Goal: Task Accomplishment & Management: Manage account settings

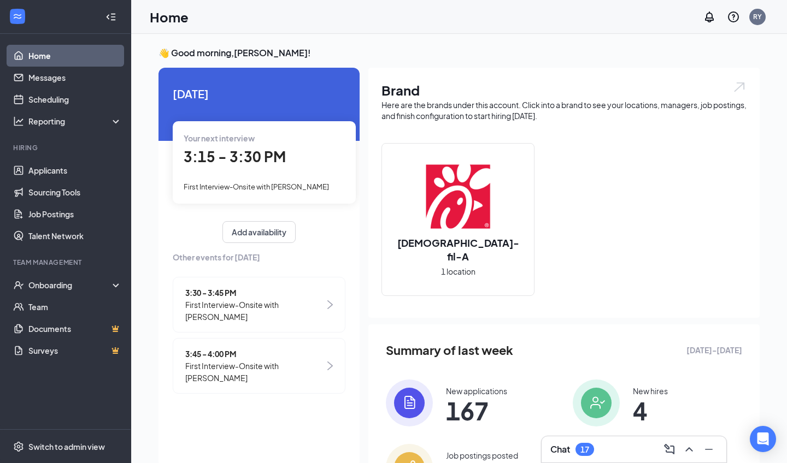
click at [228, 163] on span "3:15 - 3:30 PM" at bounding box center [235, 156] width 102 height 18
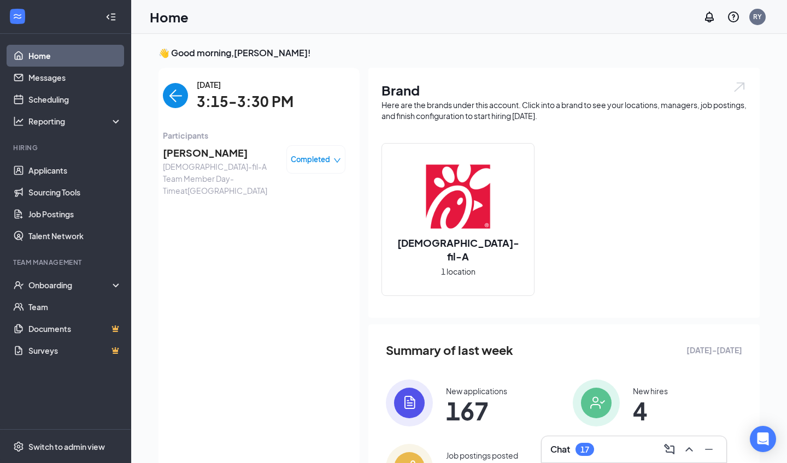
scroll to position [4, 0]
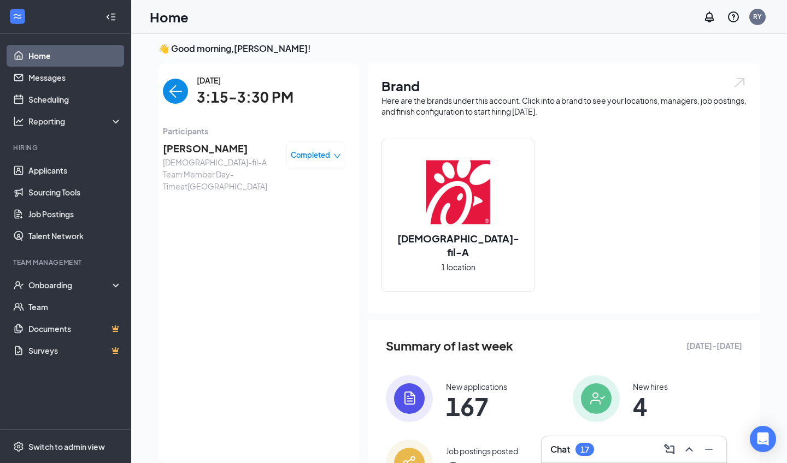
click at [190, 149] on span "[PERSON_NAME]" at bounding box center [220, 148] width 115 height 15
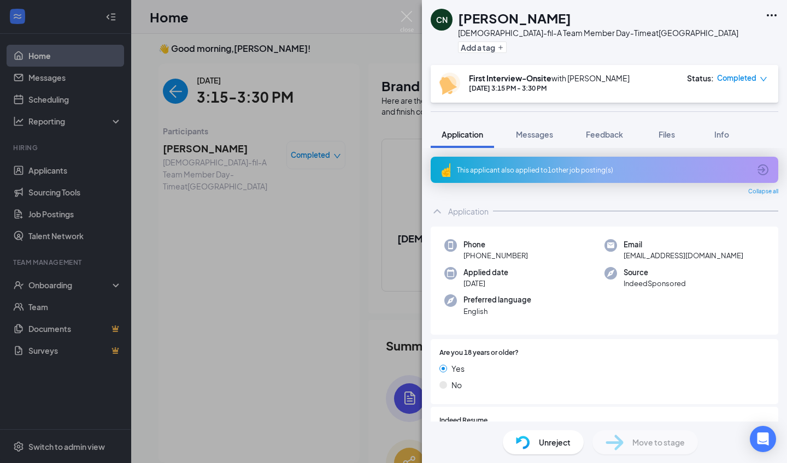
click at [76, 169] on div "CN [PERSON_NAME] [DEMOGRAPHIC_DATA]-fil-A Team Member Day-Time at [GEOGRAPHIC_D…" at bounding box center [393, 231] width 787 height 463
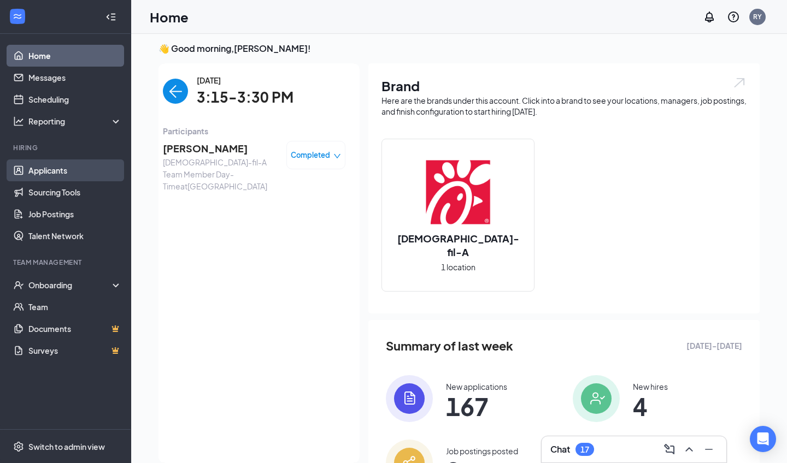
click at [73, 172] on link "Applicants" at bounding box center [74, 171] width 93 height 22
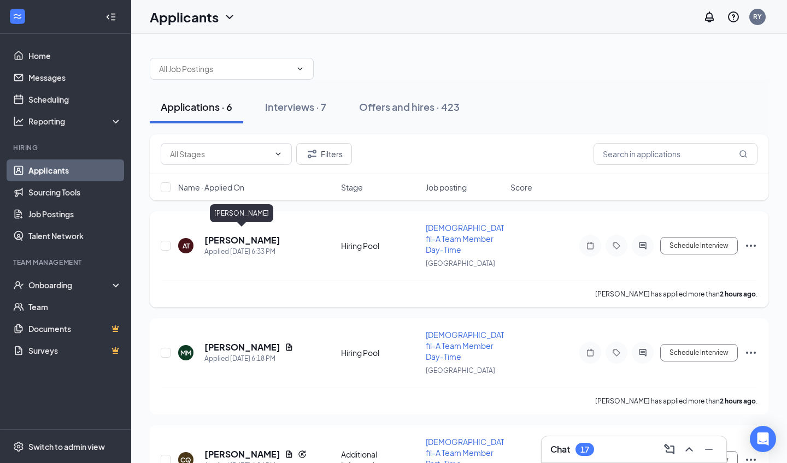
click at [253, 235] on h5 "[PERSON_NAME]" at bounding box center [242, 240] width 76 height 12
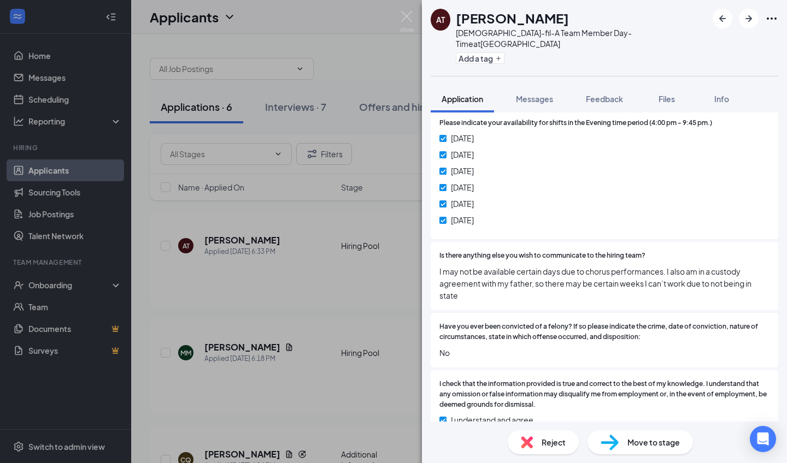
scroll to position [1060, 0]
click at [545, 442] on span "Reject" at bounding box center [553, 442] width 24 height 12
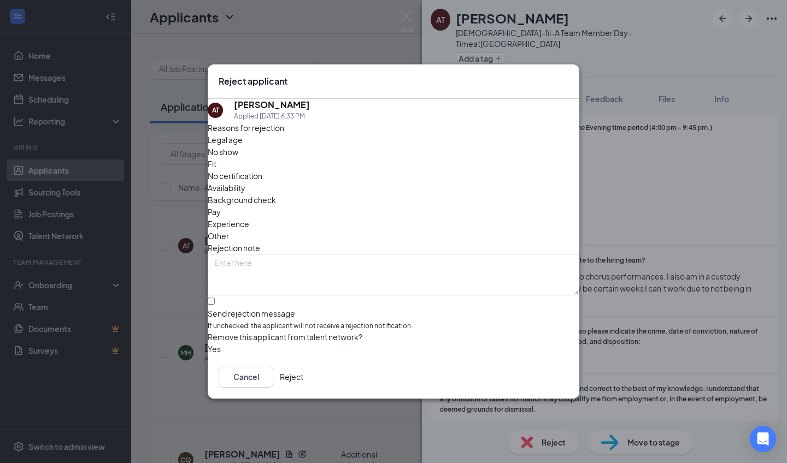
click at [298, 308] on div "Send rejection message" at bounding box center [393, 313] width 371 height 11
click at [215, 298] on input "Send rejection message If unchecked, the applicant will not receive a rejection…" at bounding box center [211, 301] width 7 height 7
checkbox input "true"
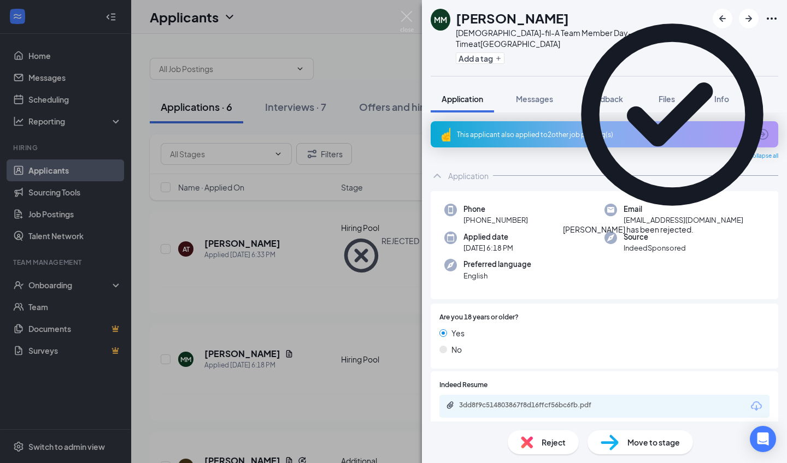
click at [540, 130] on div "This applicant also applied to 2 other job posting(s)" at bounding box center [603, 134] width 293 height 9
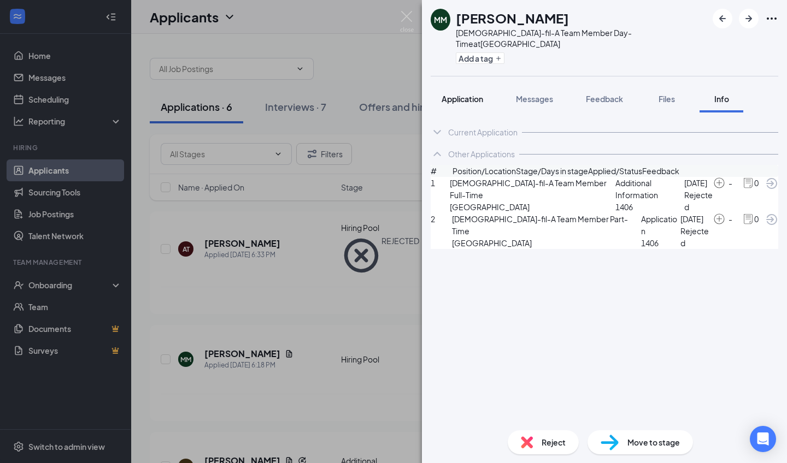
click at [482, 94] on span "Application" at bounding box center [462, 99] width 42 height 10
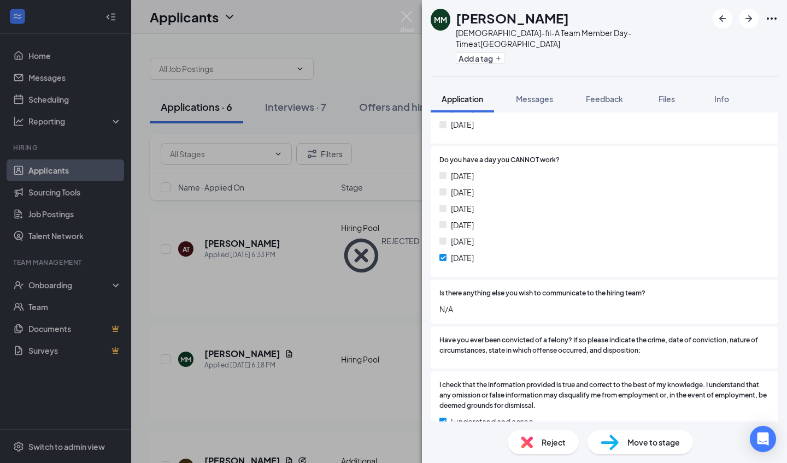
scroll to position [1379, 0]
click at [550, 441] on span "Reject" at bounding box center [553, 442] width 24 height 12
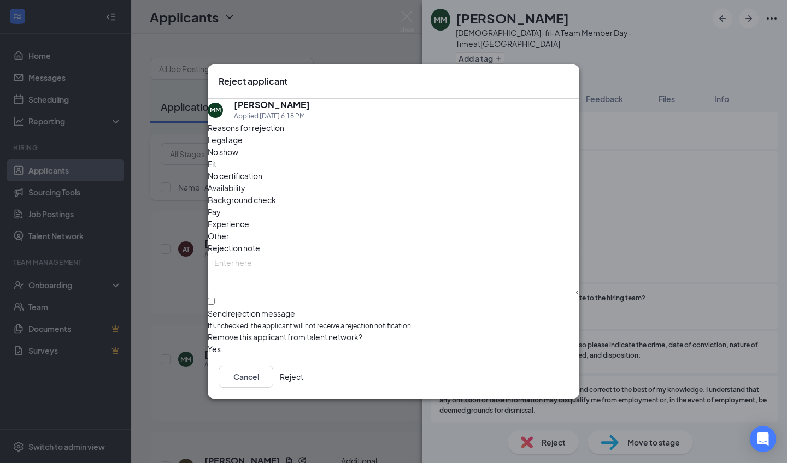
click at [312, 321] on span "If unchecked, the applicant will not receive a rejection notification." at bounding box center [393, 326] width 371 height 10
click at [215, 298] on input "Send rejection message If unchecked, the applicant will not receive a rejection…" at bounding box center [211, 301] width 7 height 7
checkbox input "true"
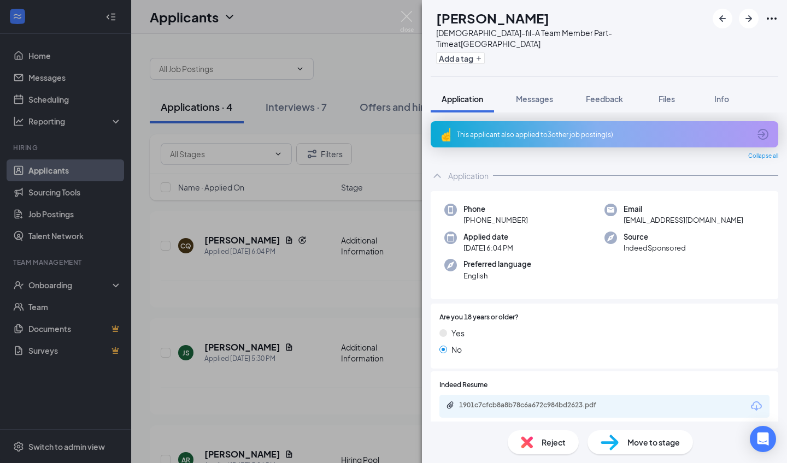
click at [545, 439] on span "Reject" at bounding box center [553, 442] width 24 height 12
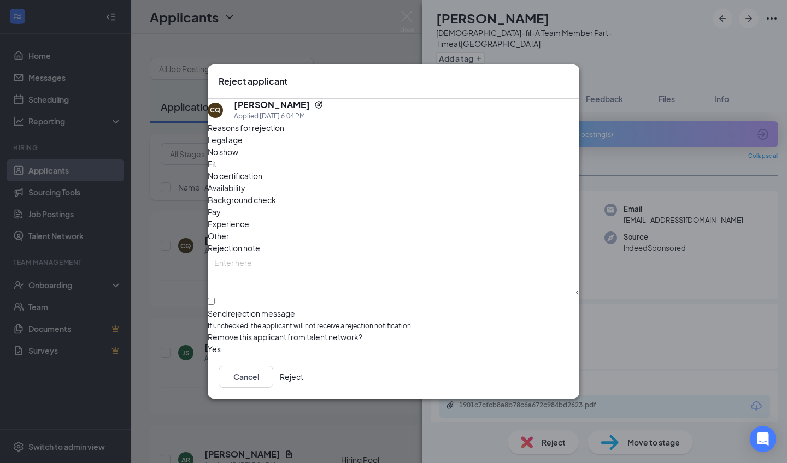
click at [349, 321] on span "If unchecked, the applicant will not receive a rejection notification." at bounding box center [393, 326] width 371 height 10
click at [215, 298] on input "Send rejection message If unchecked, the applicant will not receive a rejection…" at bounding box center [211, 301] width 7 height 7
checkbox input "true"
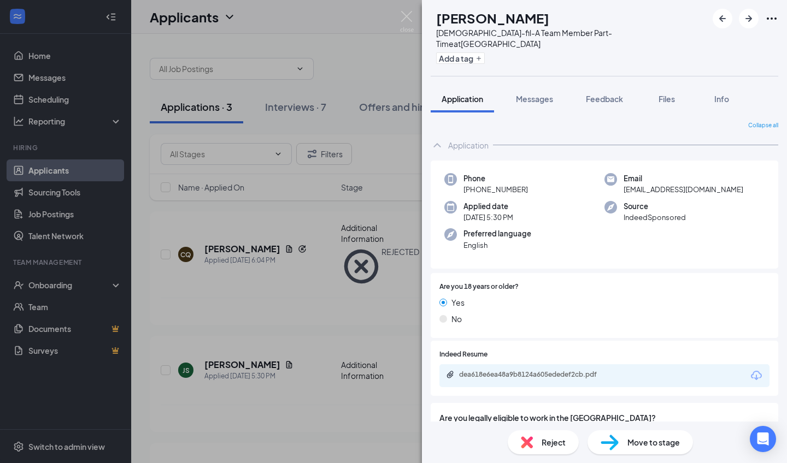
click at [540, 449] on div "Reject" at bounding box center [542, 442] width 71 height 24
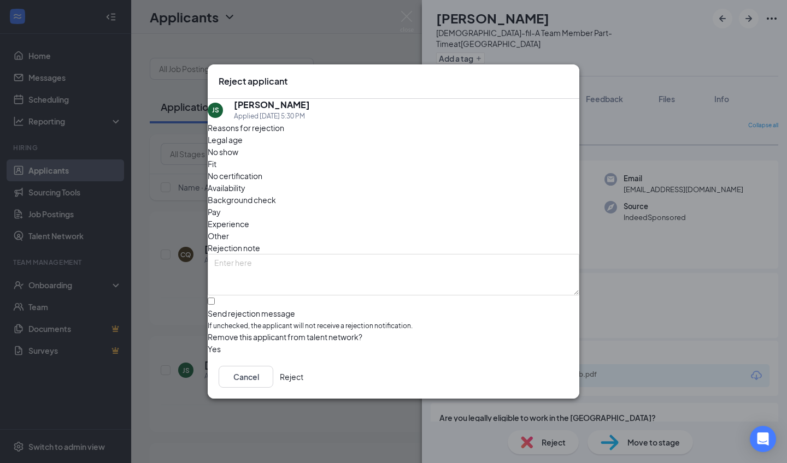
click at [279, 308] on div "Send rejection message" at bounding box center [393, 313] width 371 height 11
click at [215, 298] on input "Send rejection message If unchecked, the applicant will not receive a rejection…" at bounding box center [211, 301] width 7 height 7
checkbox input "true"
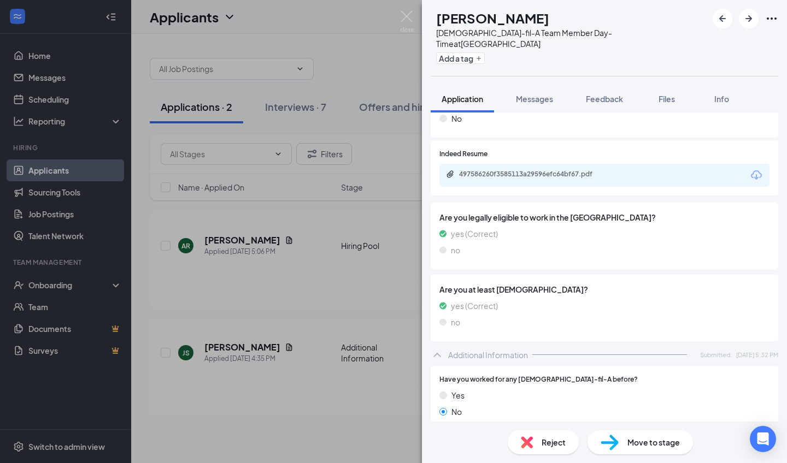
scroll to position [197, 0]
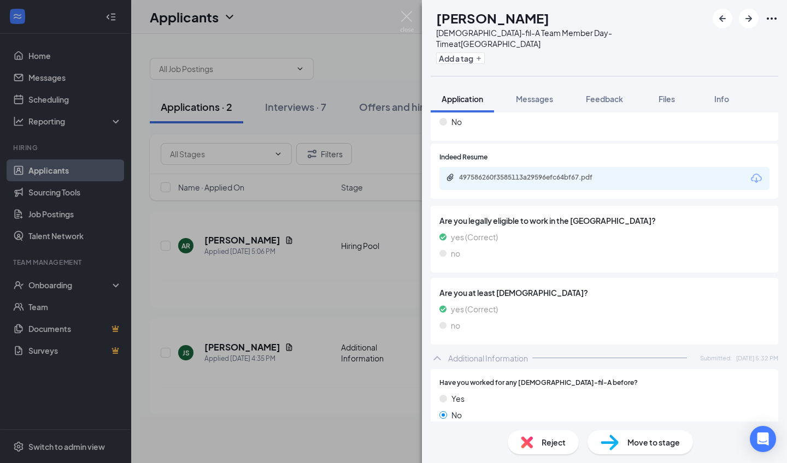
click at [527, 172] on div "497586260f3585113a29596efc64bf67.pdf" at bounding box center [604, 178] width 330 height 23
click at [527, 173] on div "497586260f3585113a29596efc64bf67.pdf" at bounding box center [535, 177] width 153 height 9
click at [538, 445] on div "Reject" at bounding box center [542, 442] width 71 height 24
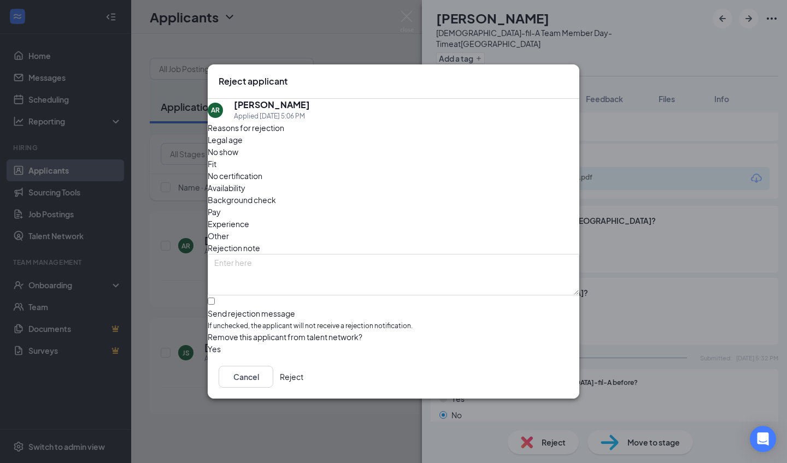
click at [300, 321] on span "If unchecked, the applicant will not receive a rejection notification." at bounding box center [393, 326] width 371 height 10
click at [215, 300] on input "Send rejection message If unchecked, the applicant will not receive a rejection…" at bounding box center [211, 301] width 7 height 7
checkbox input "true"
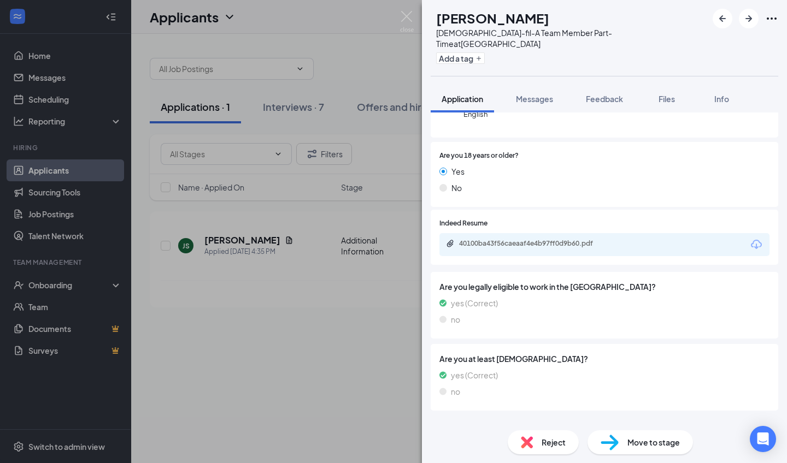
click at [544, 442] on span "Reject" at bounding box center [553, 442] width 24 height 12
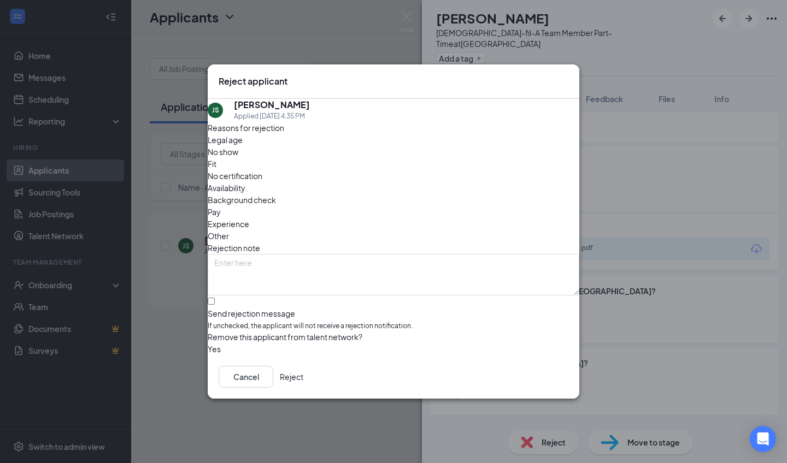
click at [311, 308] on div "Send rejection message" at bounding box center [393, 313] width 371 height 11
click at [215, 298] on input "Send rejection message If unchecked, the applicant will not receive a rejection…" at bounding box center [211, 301] width 7 height 7
checkbox input "true"
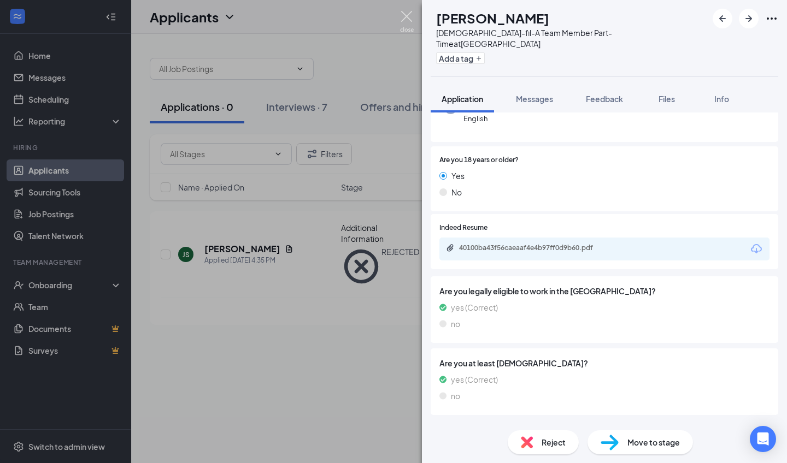
click at [408, 27] on img at bounding box center [407, 21] width 14 height 21
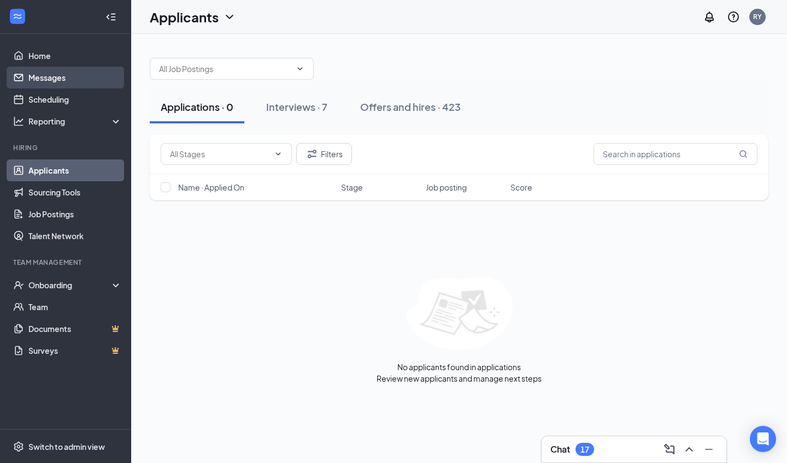
click at [64, 77] on link "Messages" at bounding box center [74, 78] width 93 height 22
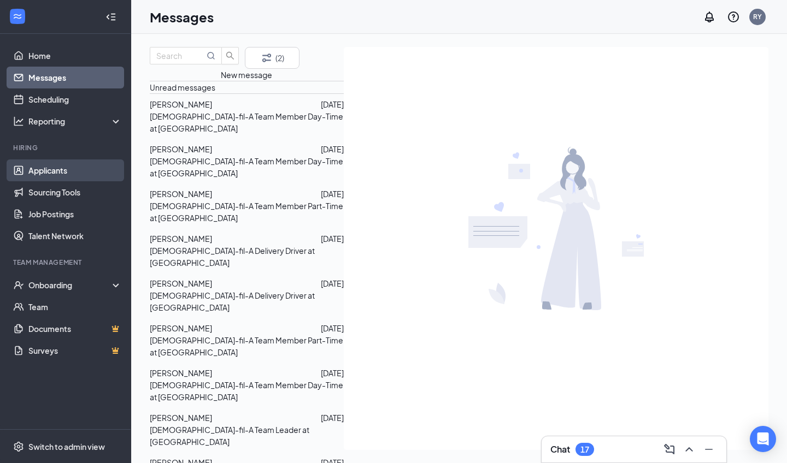
click at [77, 166] on link "Applicants" at bounding box center [74, 171] width 93 height 22
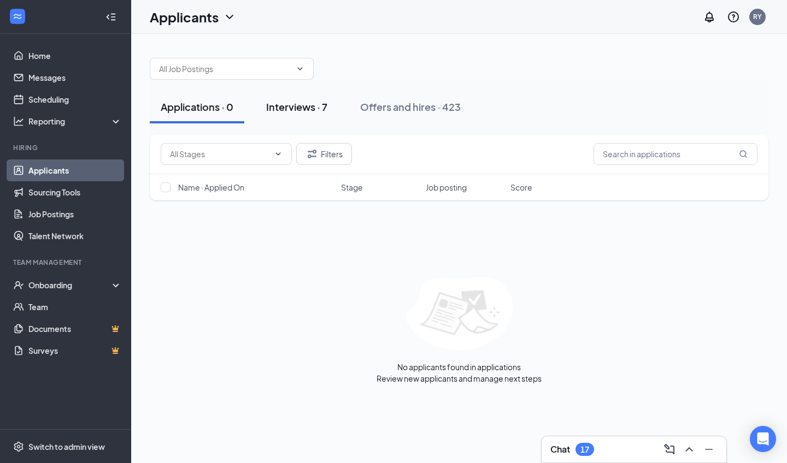
click at [324, 116] on button "Interviews · 7" at bounding box center [296, 107] width 83 height 33
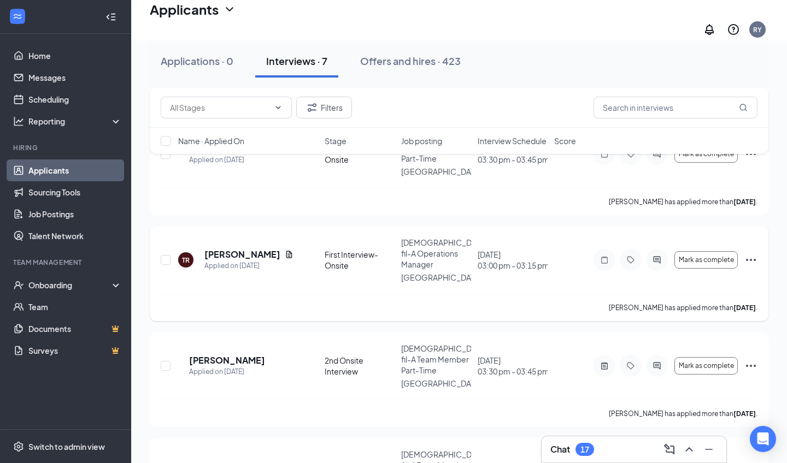
scroll to position [415, 0]
